Goal: Task Accomplishment & Management: Use online tool/utility

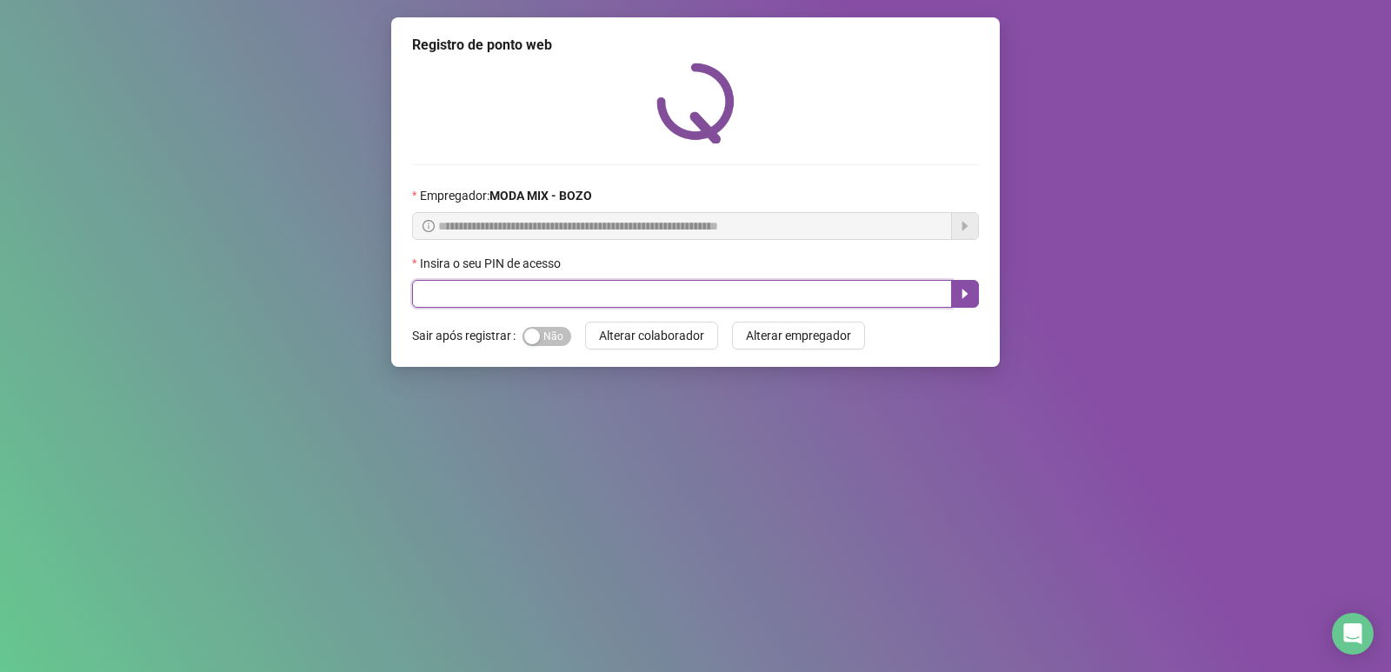
click at [478, 301] on input "text" at bounding box center [682, 294] width 540 height 28
type input "*****"
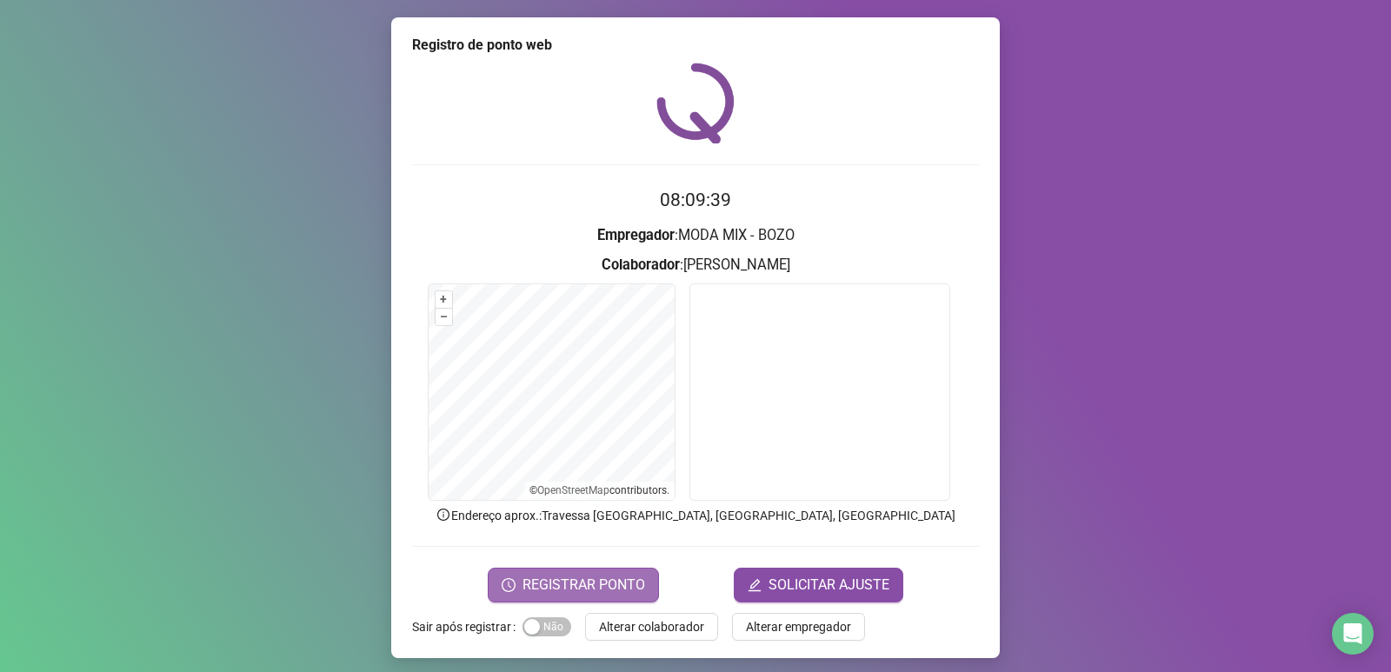
click at [562, 577] on span "REGISTRAR PONTO" at bounding box center [583, 585] width 123 height 21
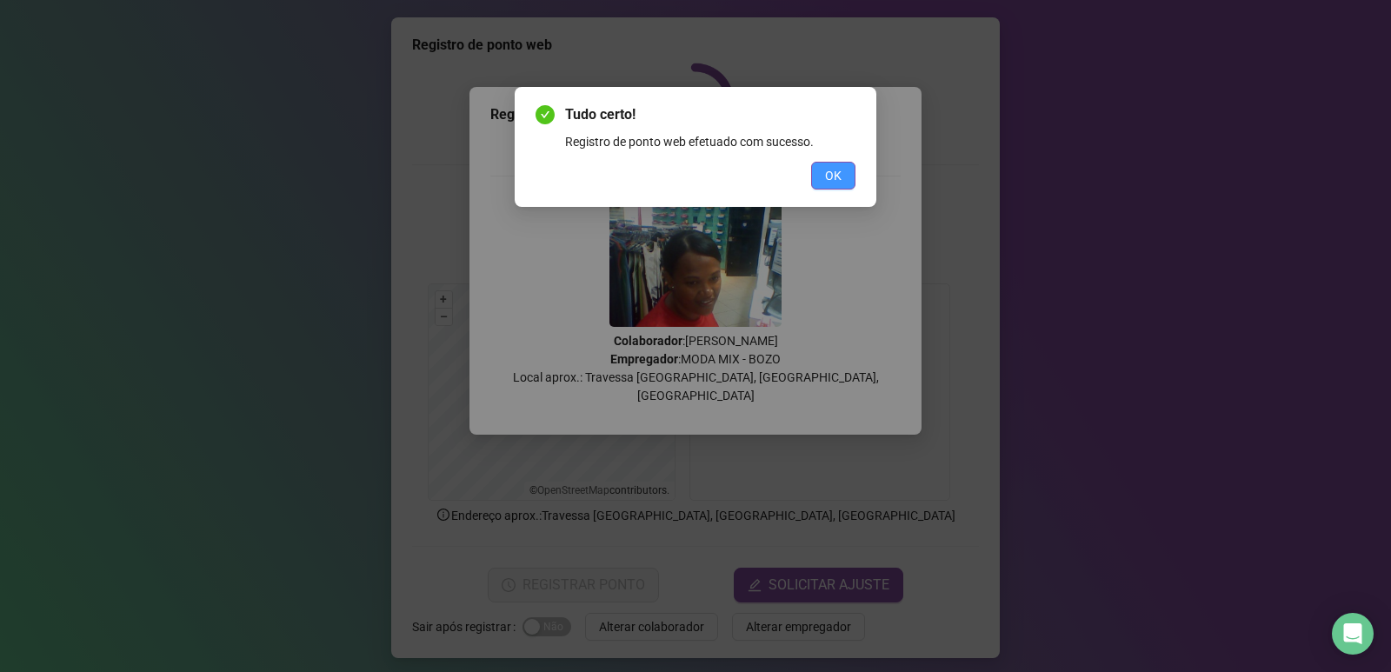
click at [825, 163] on button "OK" at bounding box center [833, 176] width 44 height 28
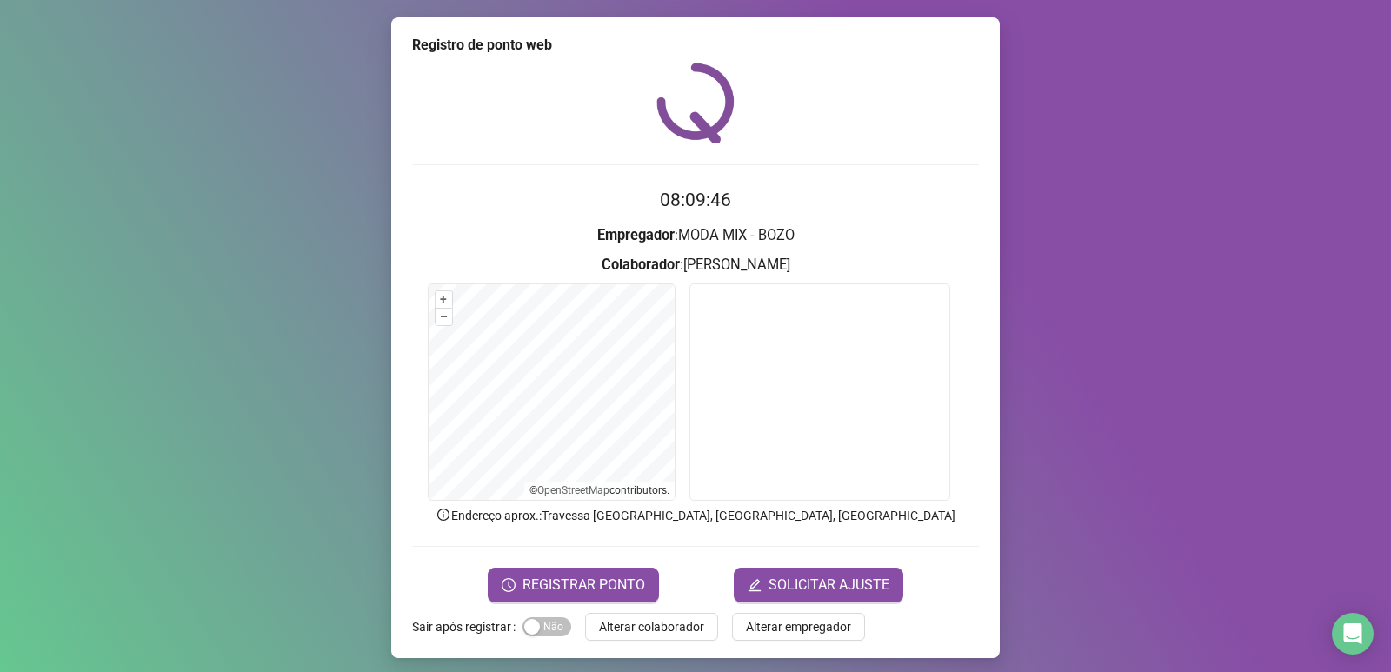
click at [527, 638] on div "Sim Não" at bounding box center [546, 627] width 49 height 28
click at [535, 628] on button "Sim Não" at bounding box center [546, 626] width 49 height 19
click at [662, 635] on span "Alterar colaborador" at bounding box center [651, 626] width 105 height 19
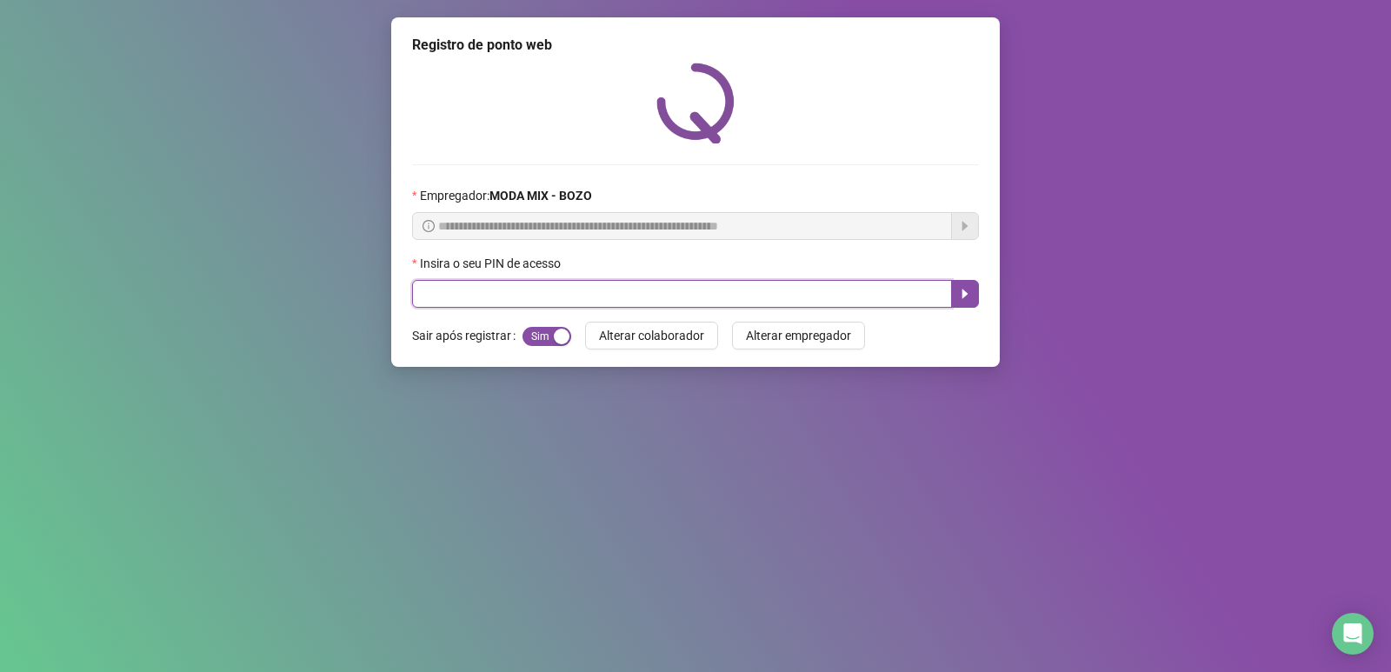
click at [560, 301] on input "text" at bounding box center [682, 294] width 540 height 28
type input "*****"
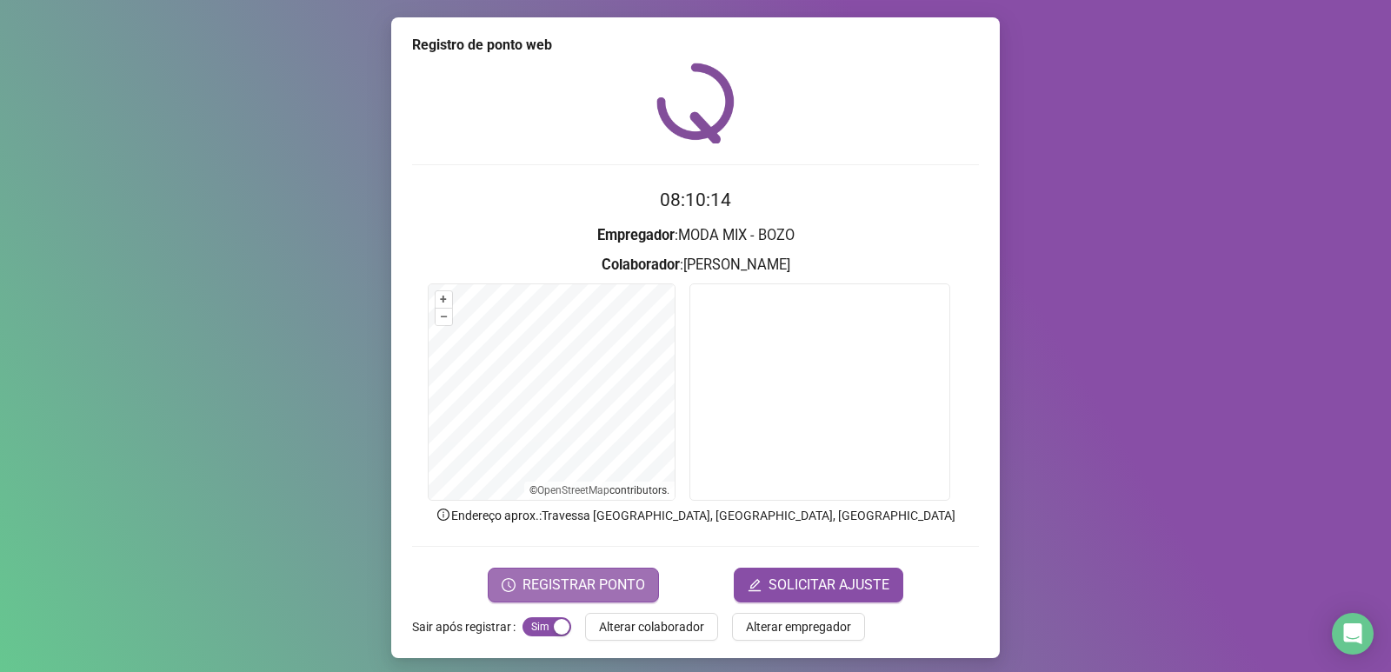
click at [549, 585] on span "REGISTRAR PONTO" at bounding box center [583, 585] width 123 height 21
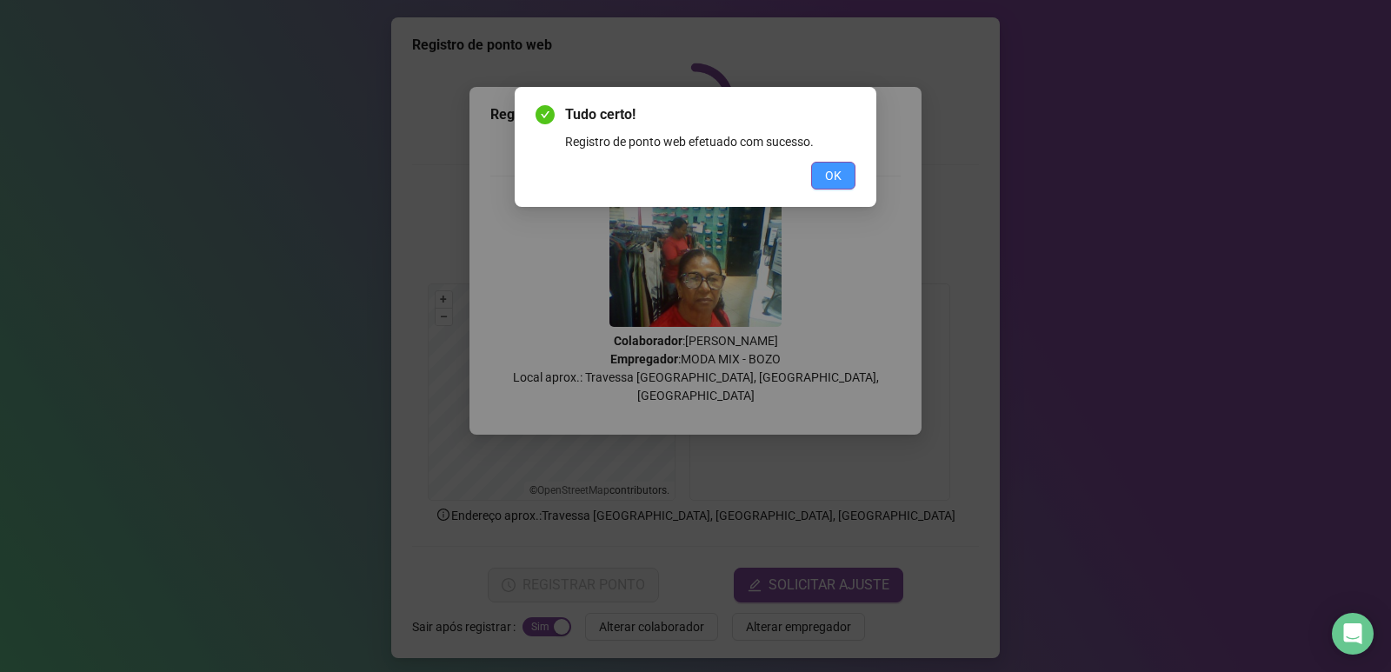
click at [831, 166] on span "OK" at bounding box center [833, 175] width 17 height 19
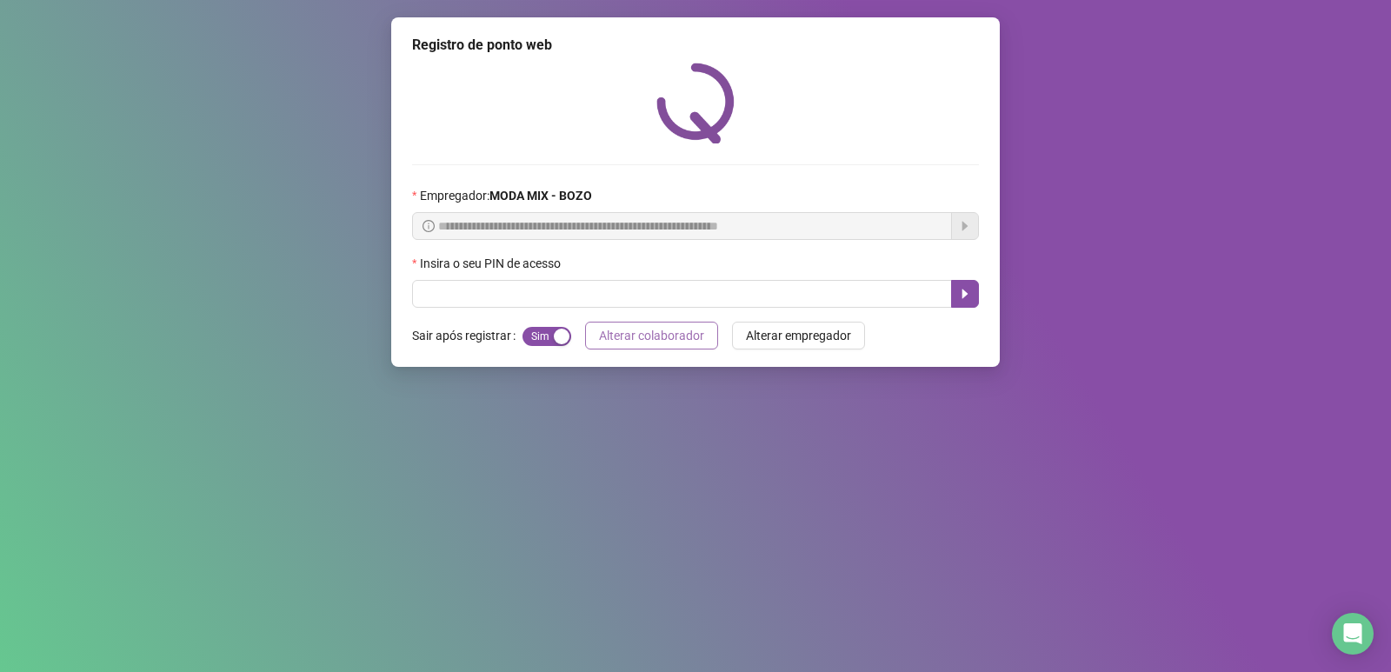
click at [666, 332] on span "Alterar colaborador" at bounding box center [651, 335] width 105 height 19
click at [677, 298] on input "text" at bounding box center [682, 294] width 540 height 28
type input "*****"
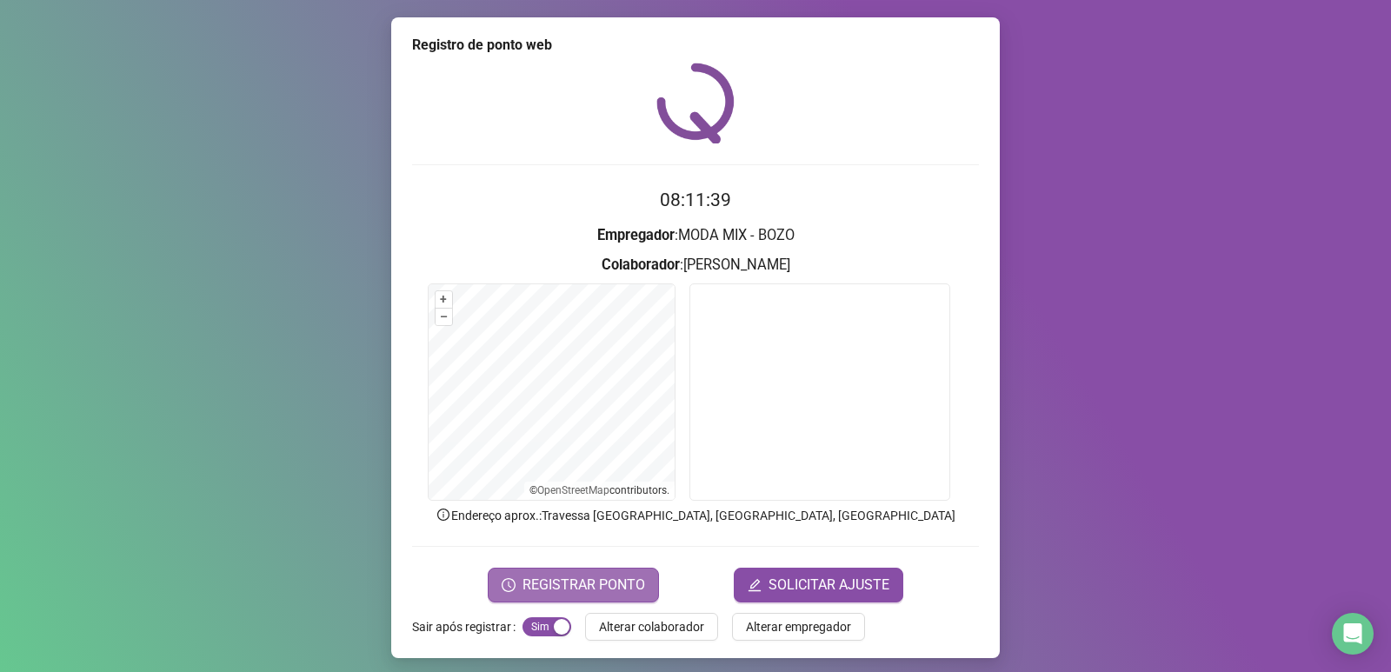
click at [617, 575] on span "REGISTRAR PONTO" at bounding box center [583, 585] width 123 height 21
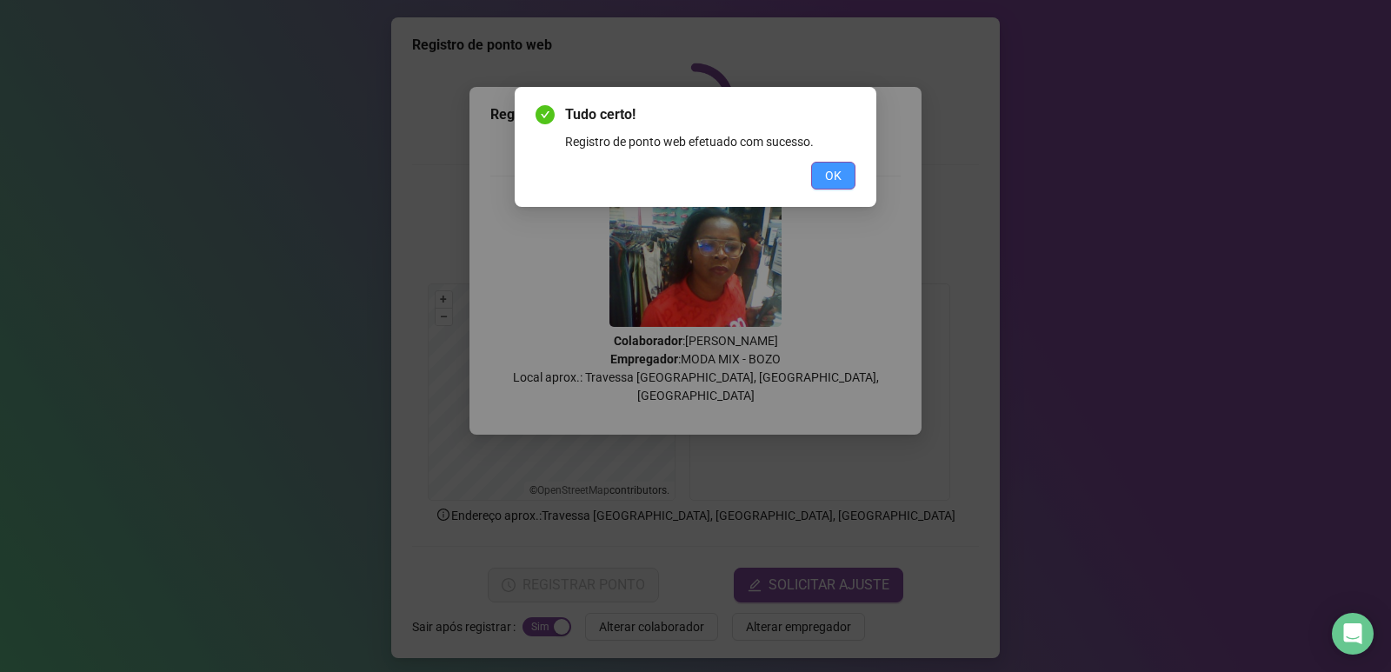
click at [831, 183] on span "OK" at bounding box center [833, 175] width 17 height 19
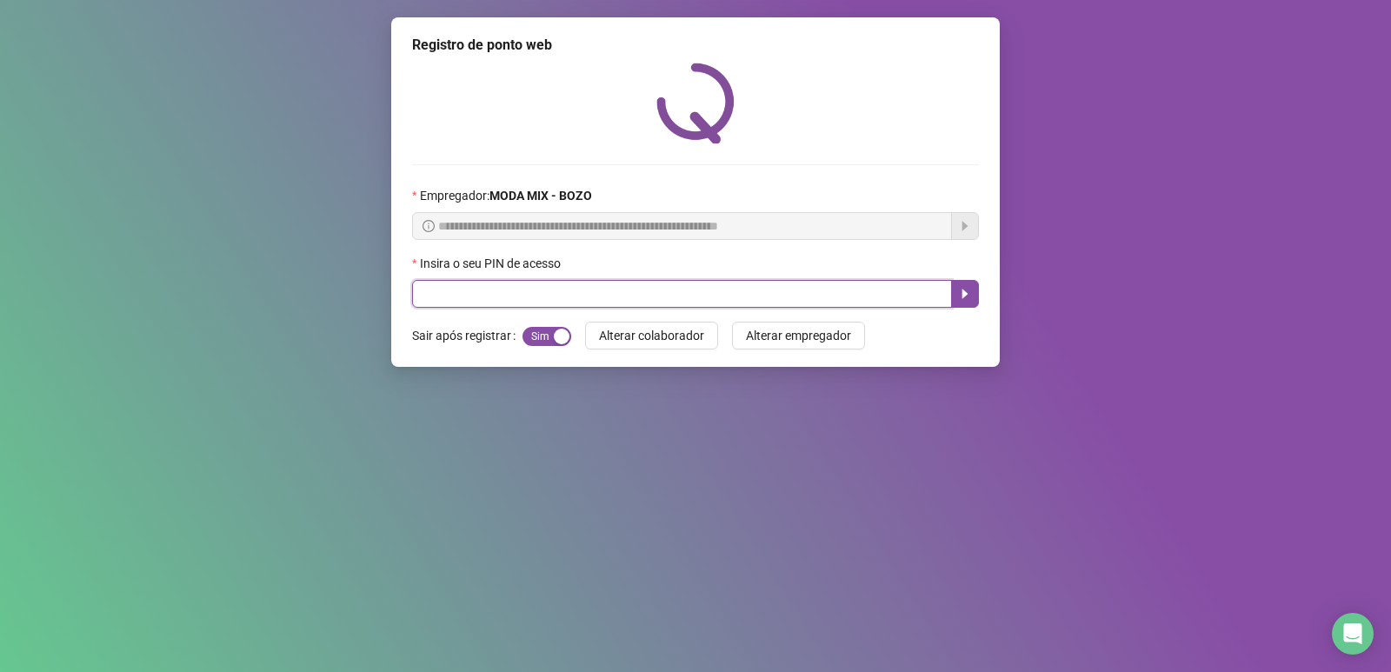
click at [787, 296] on input "text" at bounding box center [682, 294] width 540 height 28
type input "*****"
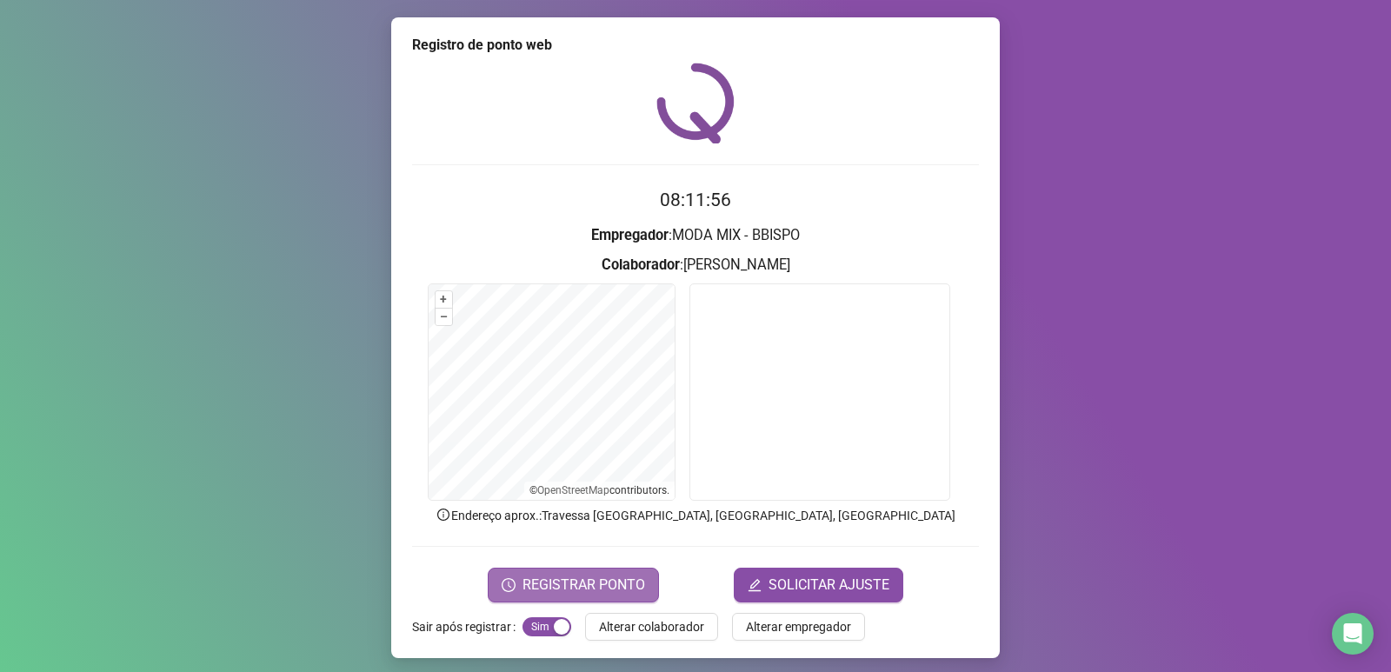
click at [601, 586] on span "REGISTRAR PONTO" at bounding box center [583, 585] width 123 height 21
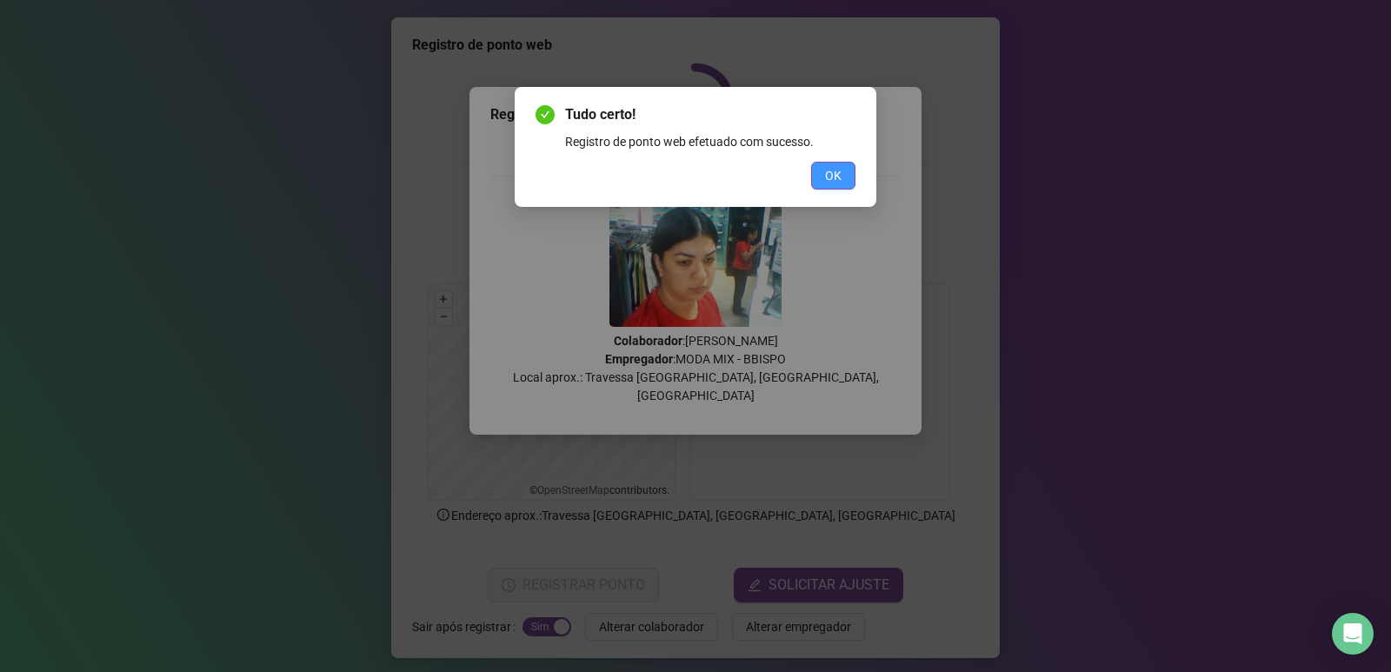
click at [842, 170] on button "OK" at bounding box center [833, 176] width 44 height 28
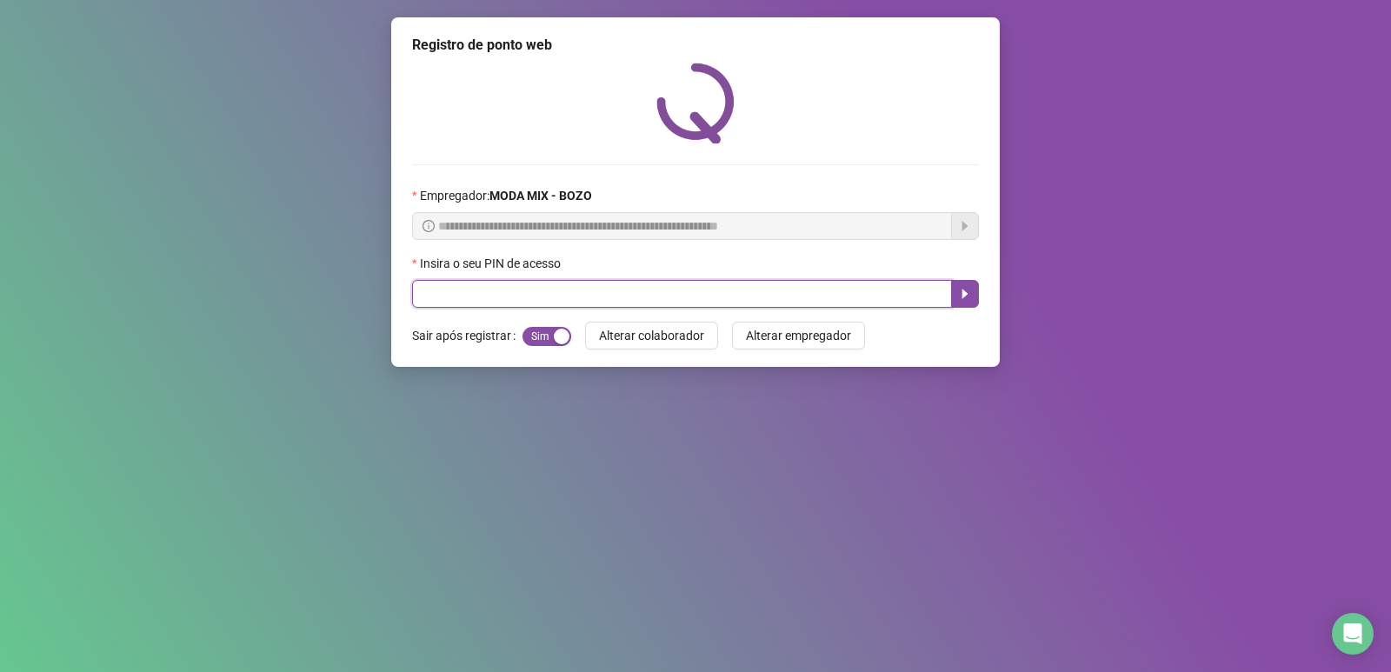
click at [659, 290] on input "text" at bounding box center [682, 294] width 540 height 28
click at [442, 290] on input "text" at bounding box center [682, 294] width 540 height 28
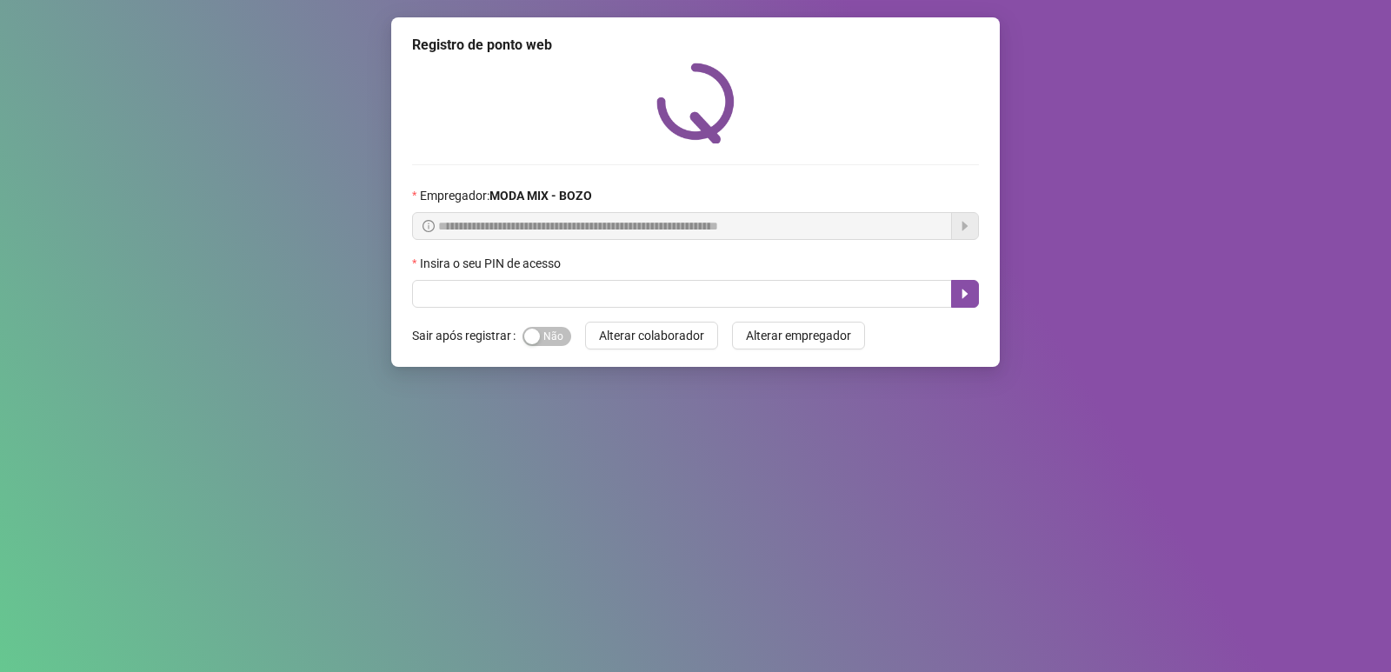
drag, startPoint x: 190, startPoint y: 254, endPoint x: 197, endPoint y: 246, distance: 10.5
click at [190, 254] on div "**********" at bounding box center [695, 336] width 1391 height 672
click at [544, 337] on span "Sim Não" at bounding box center [546, 336] width 49 height 19
click at [668, 343] on span "Alterar colaborador" at bounding box center [651, 335] width 105 height 19
click at [649, 342] on span "Alterar colaborador" at bounding box center [651, 335] width 105 height 19
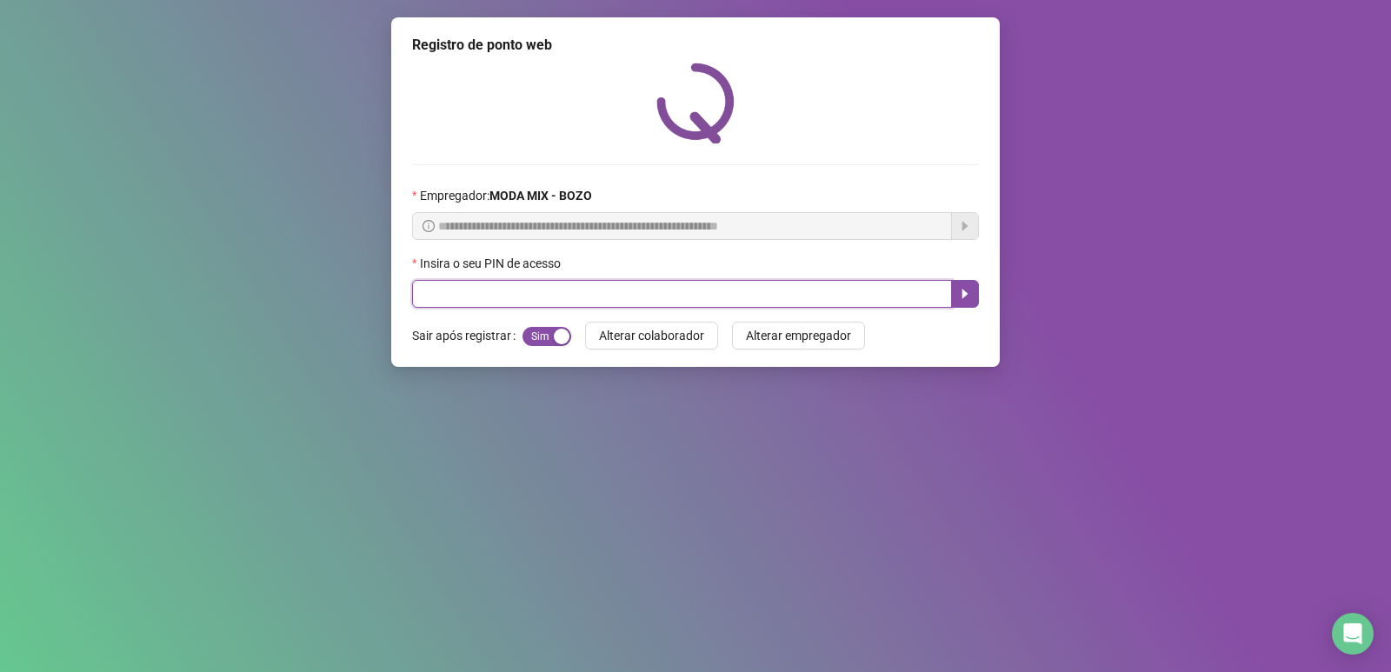
click at [604, 296] on input "text" at bounding box center [682, 294] width 540 height 28
type input "*****"
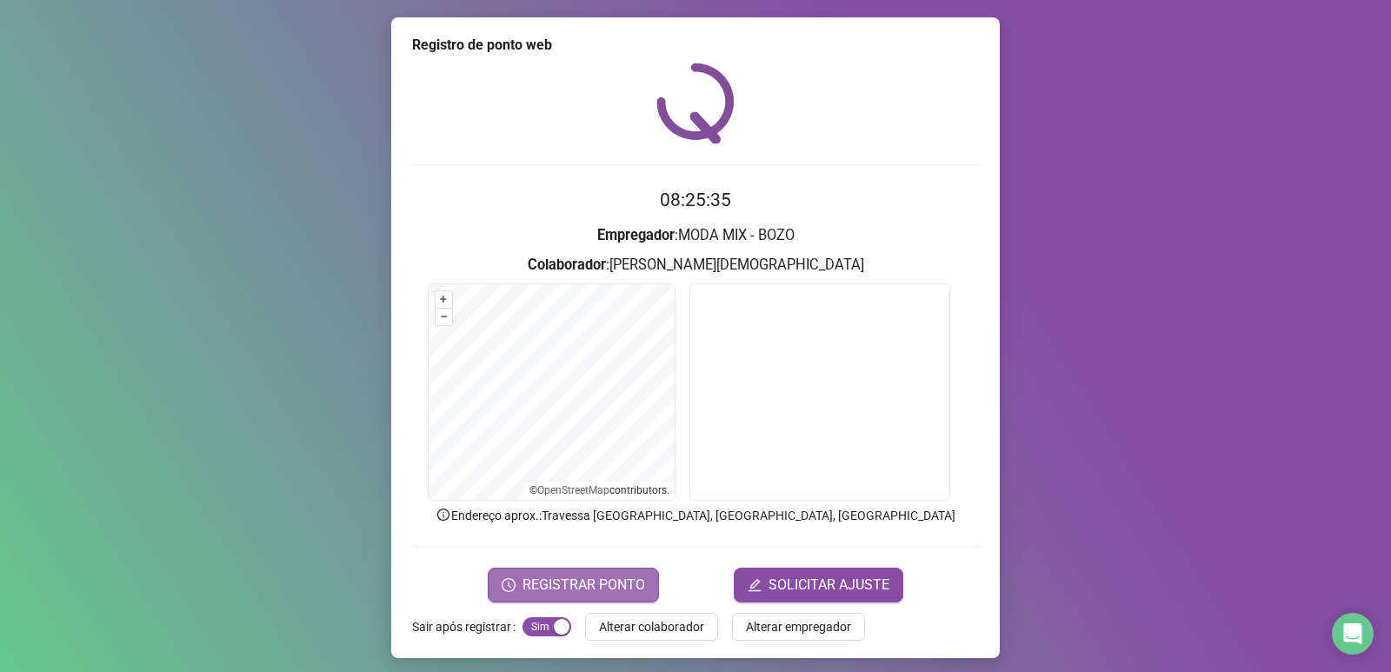
click at [588, 581] on span "REGISTRAR PONTO" at bounding box center [583, 585] width 123 height 21
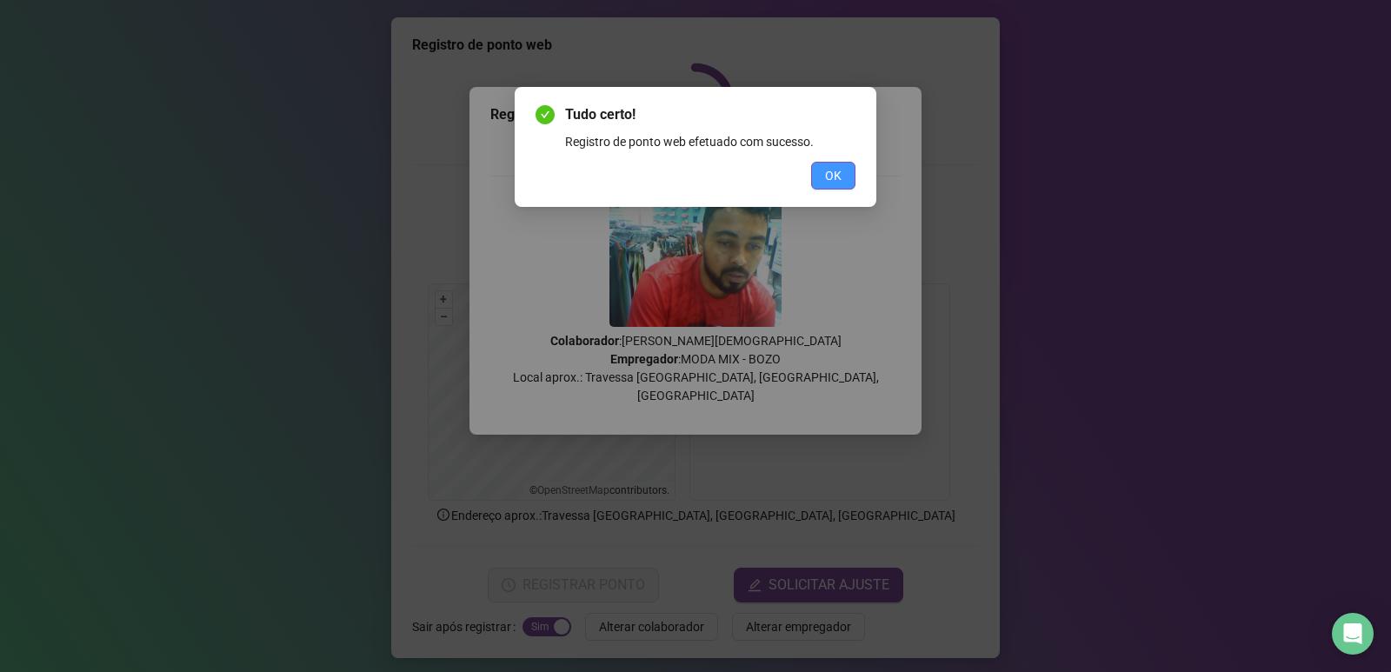
click at [829, 182] on span "OK" at bounding box center [833, 175] width 17 height 19
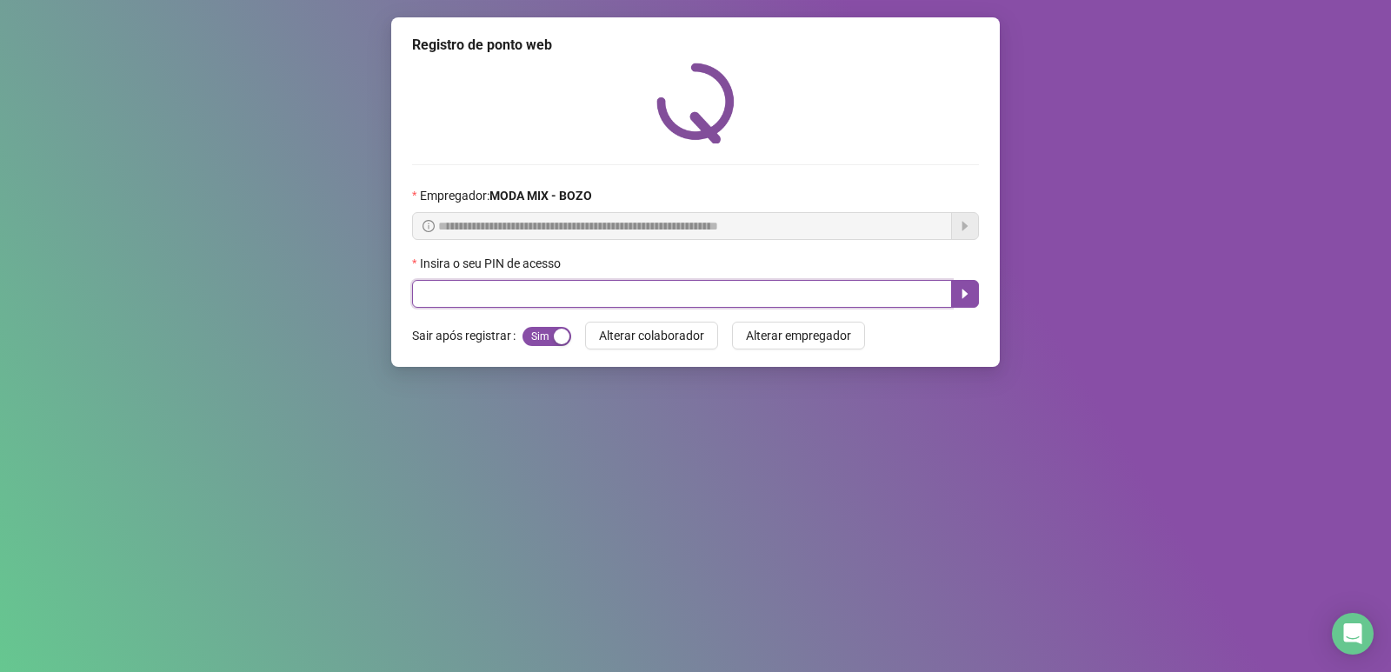
click at [578, 299] on input "text" at bounding box center [682, 294] width 540 height 28
type input "*****"
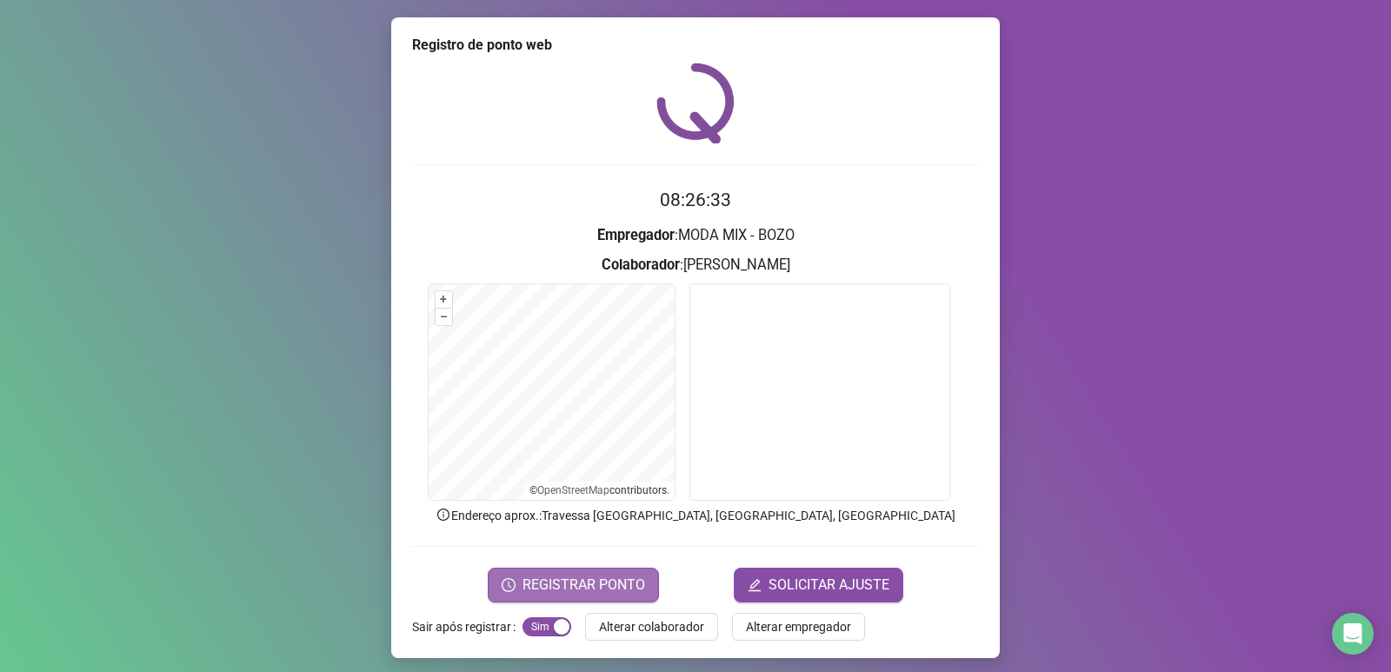
click at [570, 582] on span "REGISTRAR PONTO" at bounding box center [583, 585] width 123 height 21
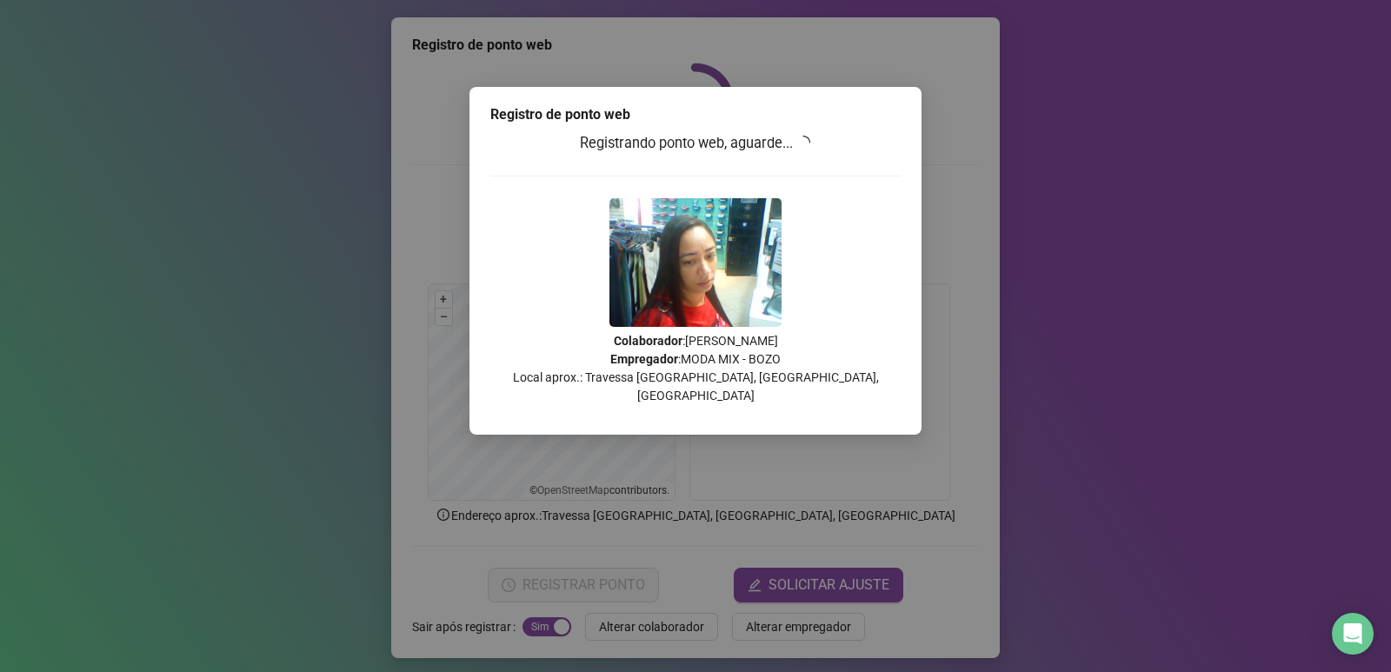
drag, startPoint x: 281, startPoint y: 368, endPoint x: 281, endPoint y: 569, distance: 200.8
drag, startPoint x: 281, startPoint y: 569, endPoint x: 1205, endPoint y: 349, distance: 949.8
click at [1205, 349] on div "Registro de ponto web Registrando ponto web, aguarde... Colaborador : [PERSON_N…" at bounding box center [695, 336] width 1391 height 672
click at [806, 150] on icon "loading" at bounding box center [804, 143] width 16 height 16
click at [806, 144] on icon "loading" at bounding box center [807, 140] width 9 height 9
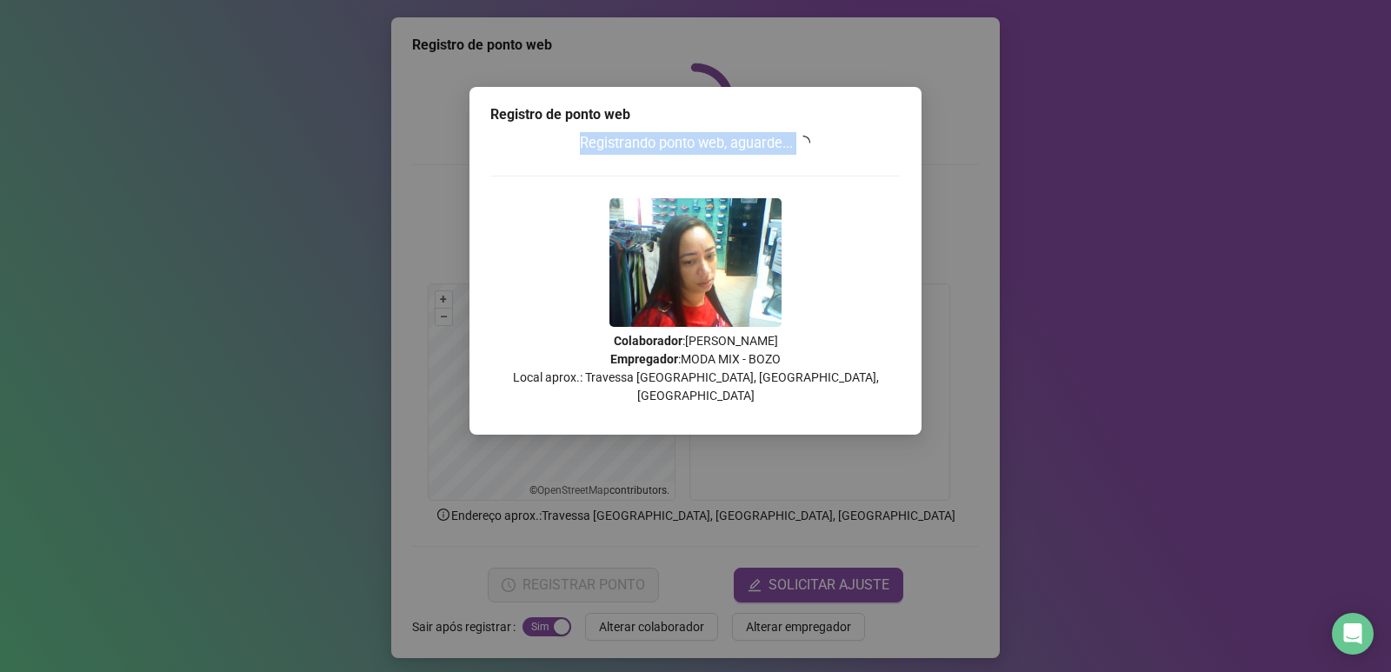
click at [806, 150] on icon "loading" at bounding box center [804, 143] width 16 height 16
click at [806, 150] on icon "loading" at bounding box center [804, 142] width 20 height 20
click at [806, 150] on icon "loading" at bounding box center [803, 142] width 17 height 17
click at [806, 150] on icon "loading" at bounding box center [804, 143] width 18 height 18
click at [806, 150] on icon "loading" at bounding box center [808, 145] width 10 height 10
